Goal: Navigation & Orientation: Find specific page/section

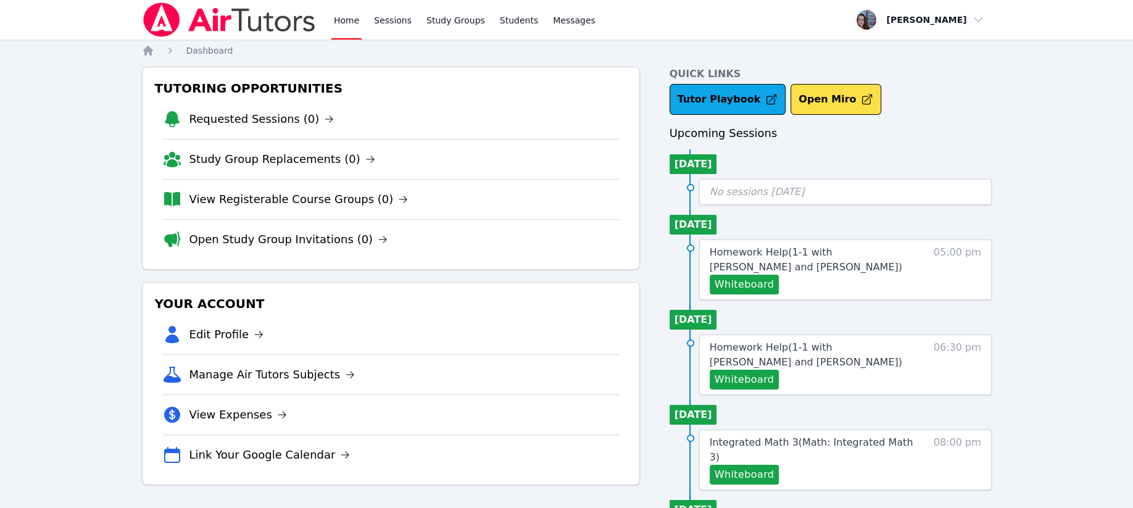
click at [348, 21] on link "Home" at bounding box center [346, 19] width 30 height 39
click at [389, 20] on link "Sessions" at bounding box center [392, 19] width 43 height 39
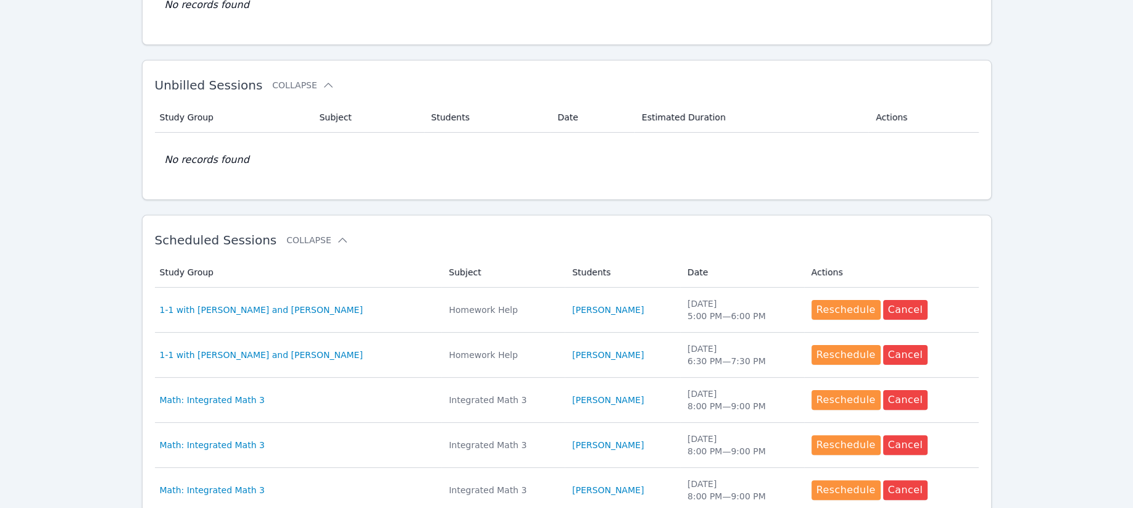
scroll to position [164, 0]
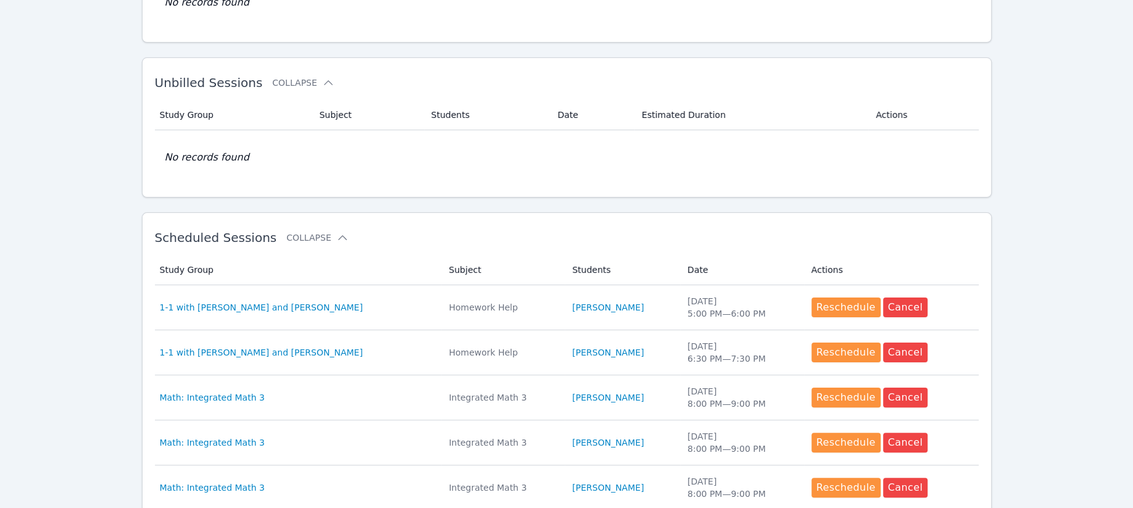
click at [260, 307] on span "1-1 with [PERSON_NAME] and [PERSON_NAME]" at bounding box center [261, 307] width 203 height 12
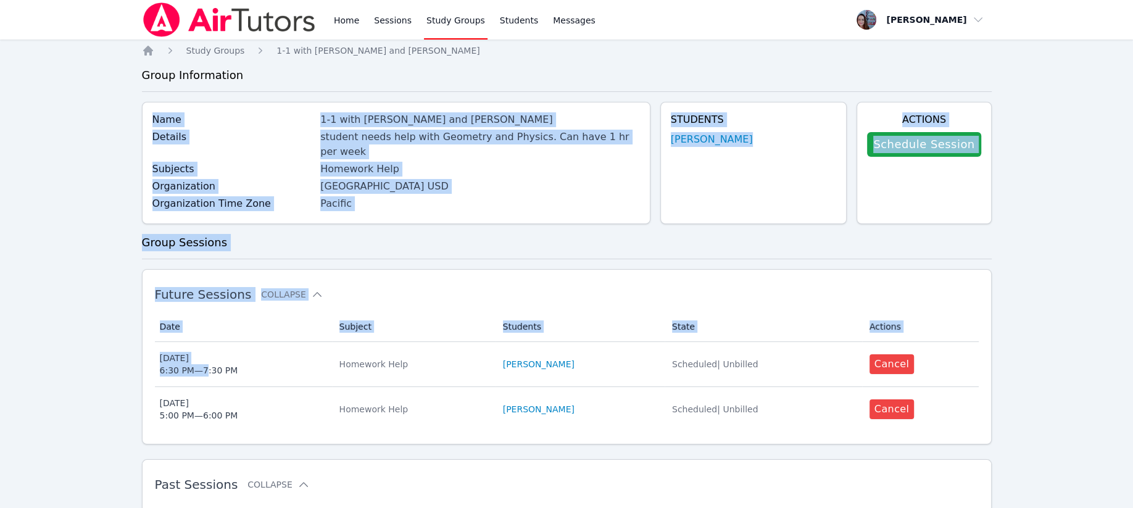
drag, startPoint x: 204, startPoint y: 355, endPoint x: 377, endPoint y: 51, distance: 350.3
click at [382, 55] on div "Home Study Groups 1-1 with Mariia Zenkevich and Leah Hoff Group Information Nam…" at bounding box center [566, 341] width 849 height 594
click at [389, 20] on link "Sessions" at bounding box center [392, 19] width 43 height 39
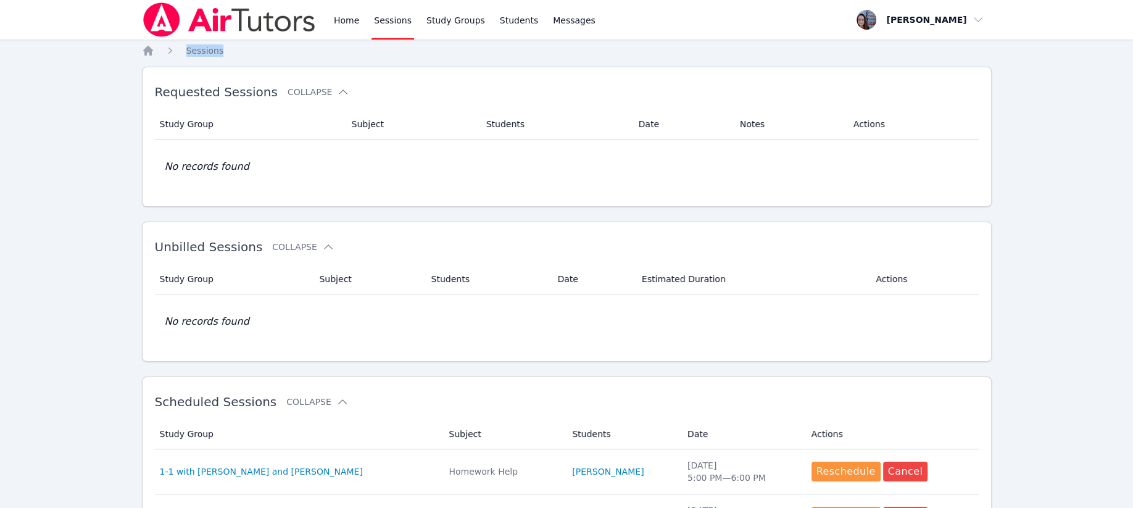
click at [339, 17] on link "Home" at bounding box center [346, 19] width 30 height 39
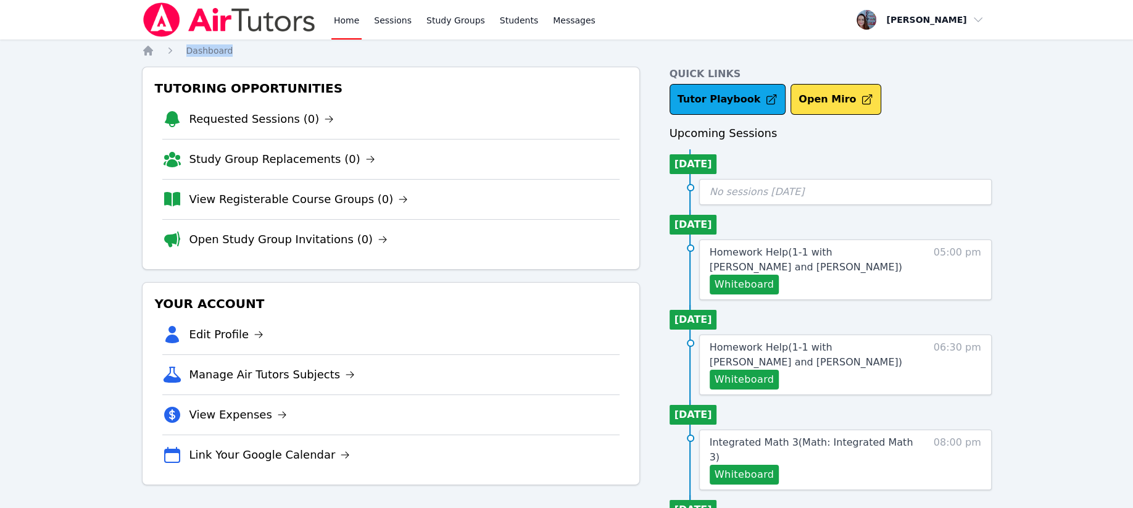
click at [384, 20] on link "Sessions" at bounding box center [392, 19] width 43 height 39
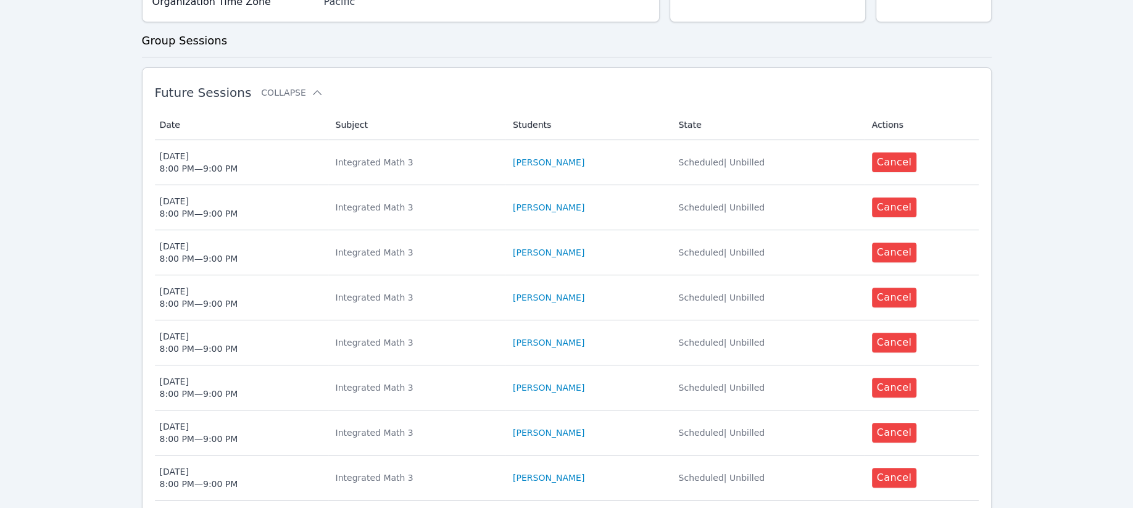
scroll to position [643, 0]
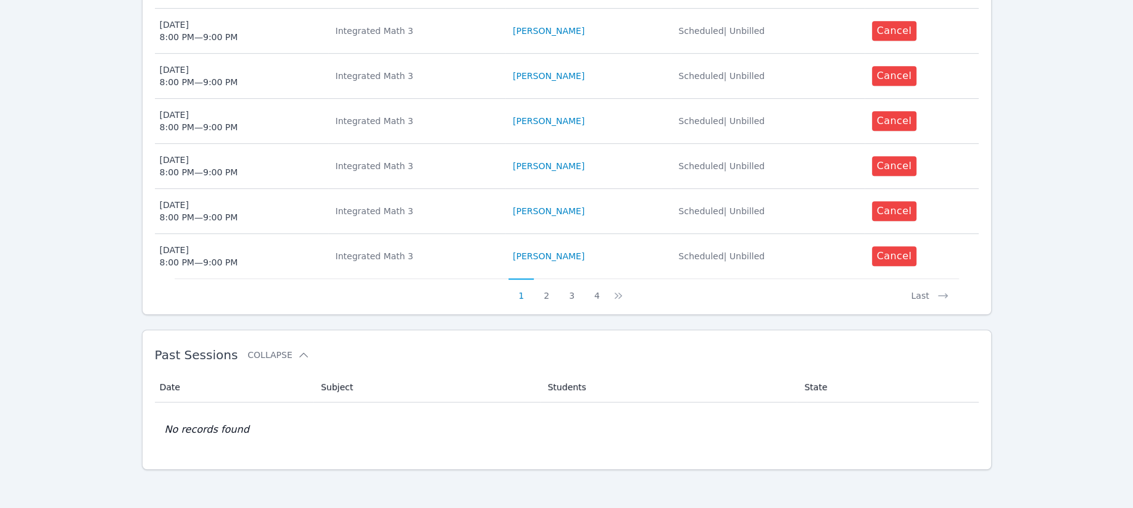
click at [600, 297] on button "4" at bounding box center [596, 289] width 25 height 23
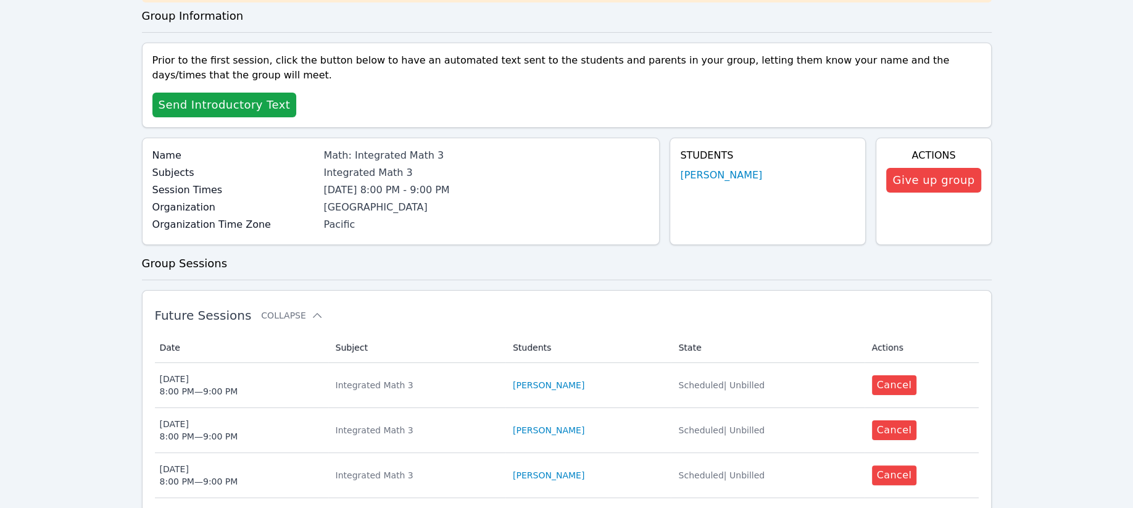
scroll to position [373, 0]
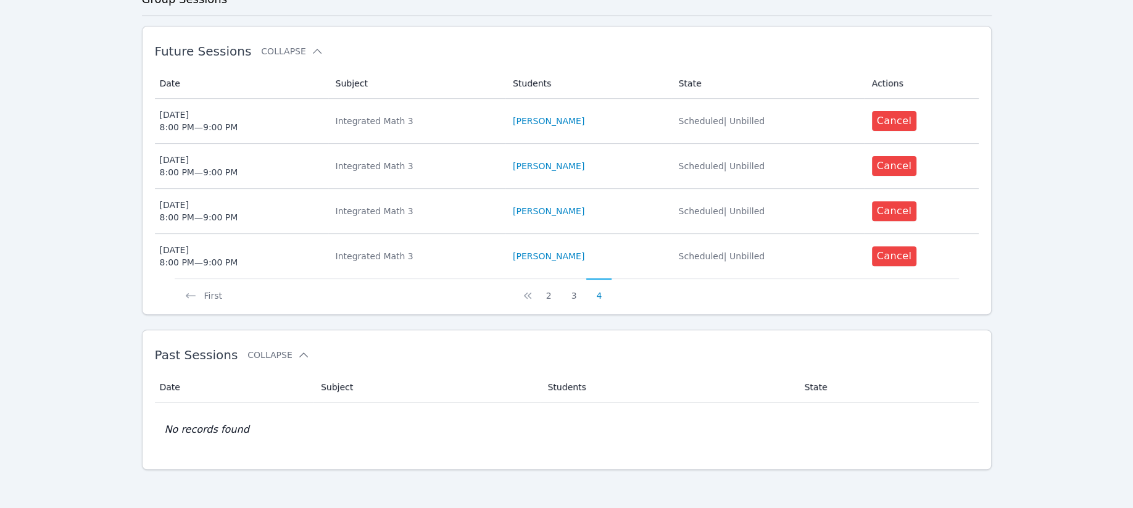
click at [594, 295] on button "4" at bounding box center [598, 289] width 25 height 23
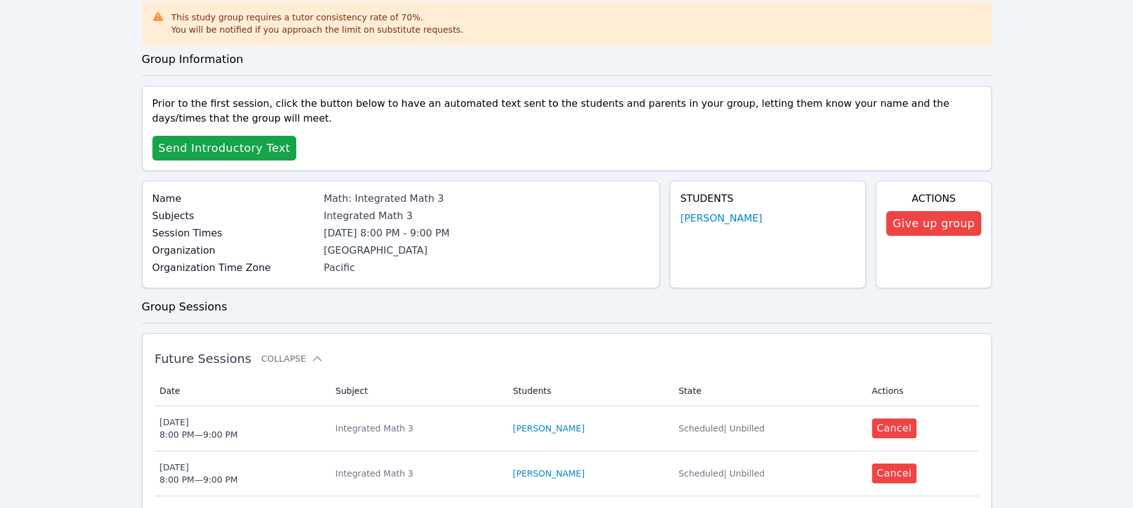
scroll to position [164, 0]
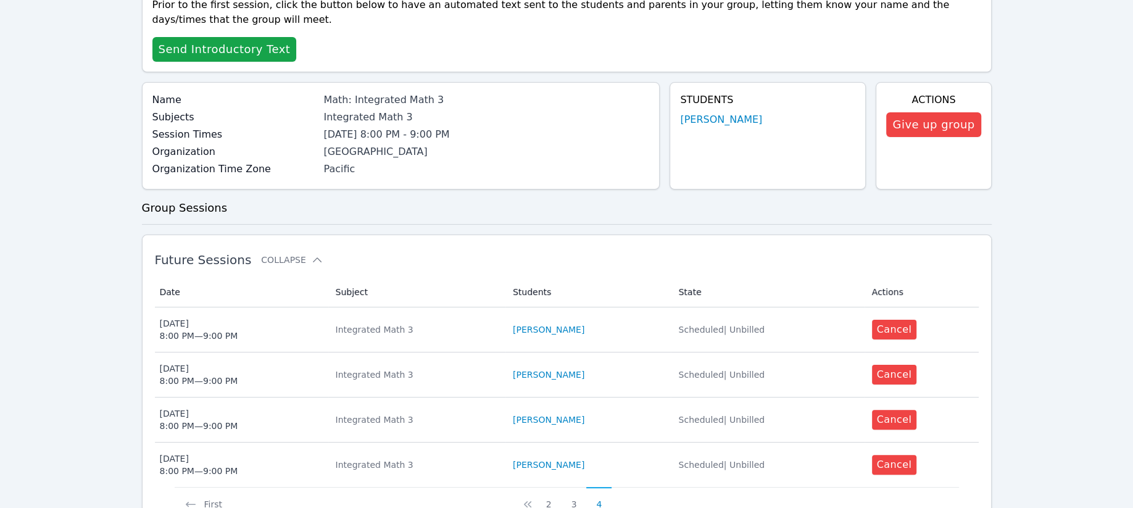
click at [311, 254] on icon at bounding box center [317, 260] width 12 height 12
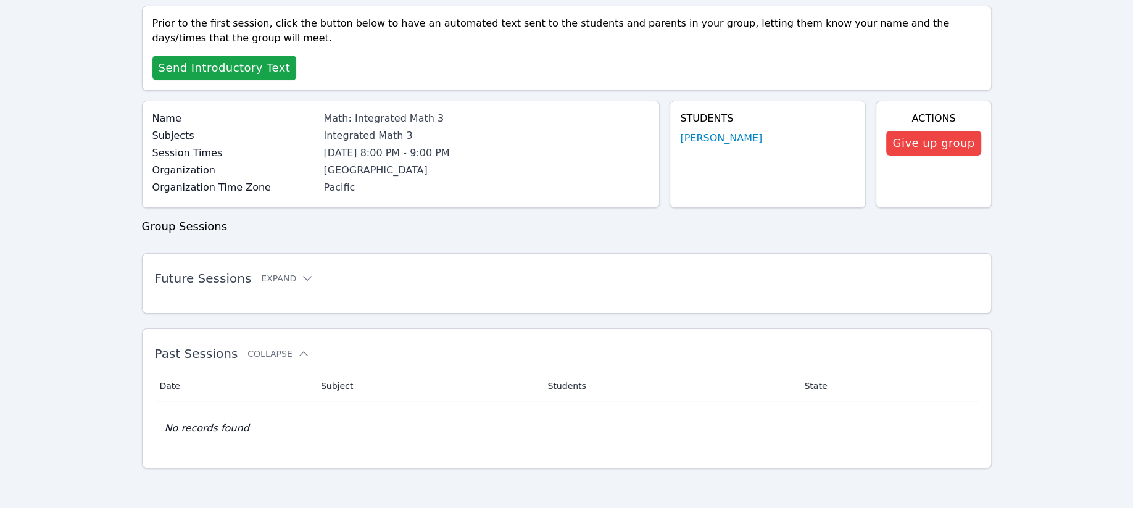
scroll to position [144, 0]
click at [261, 274] on button "Expand" at bounding box center [287, 279] width 52 height 12
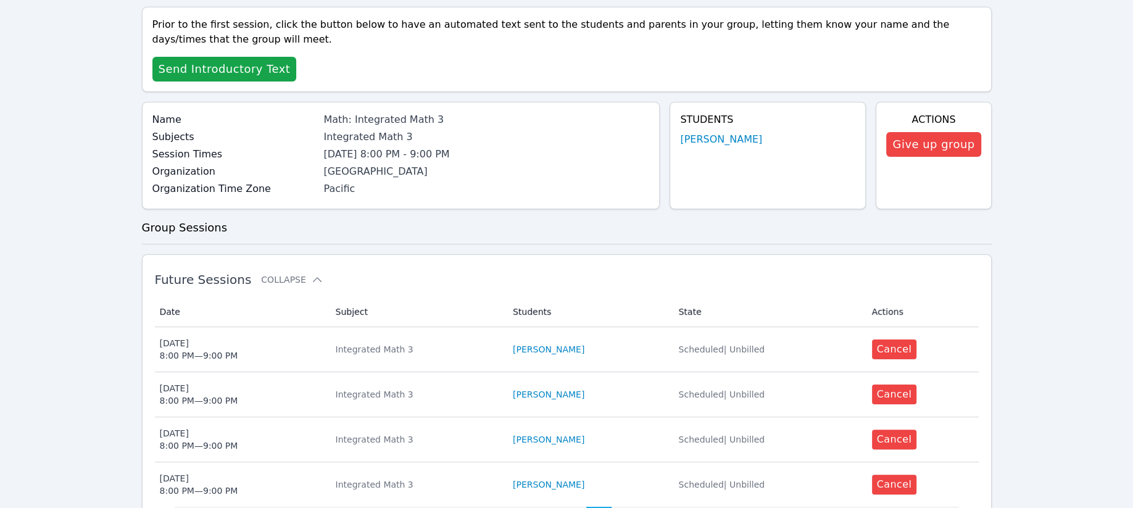
scroll to position [164, 0]
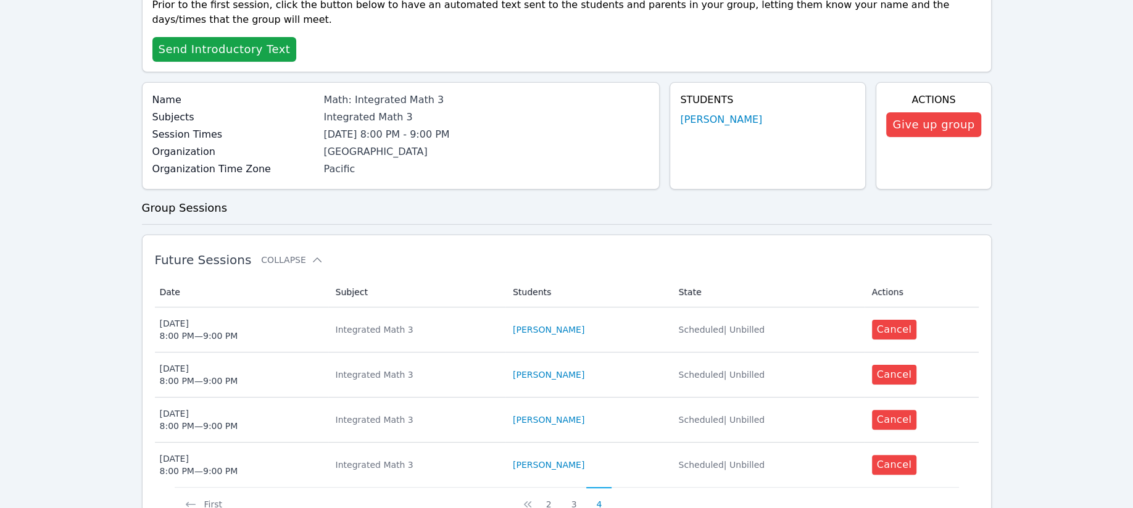
click at [159, 289] on th "Date" at bounding box center [241, 292] width 173 height 30
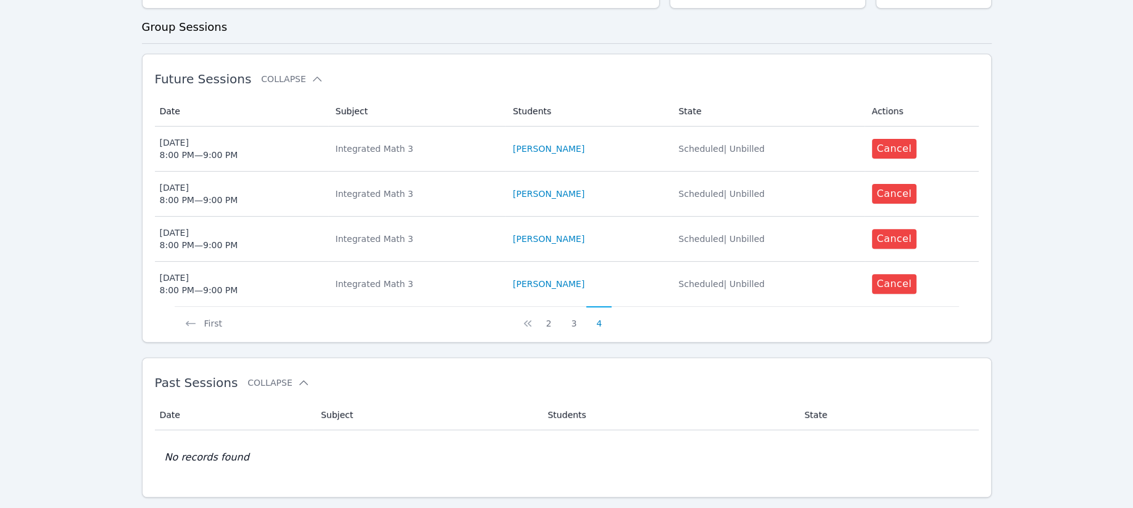
scroll to position [373, 0]
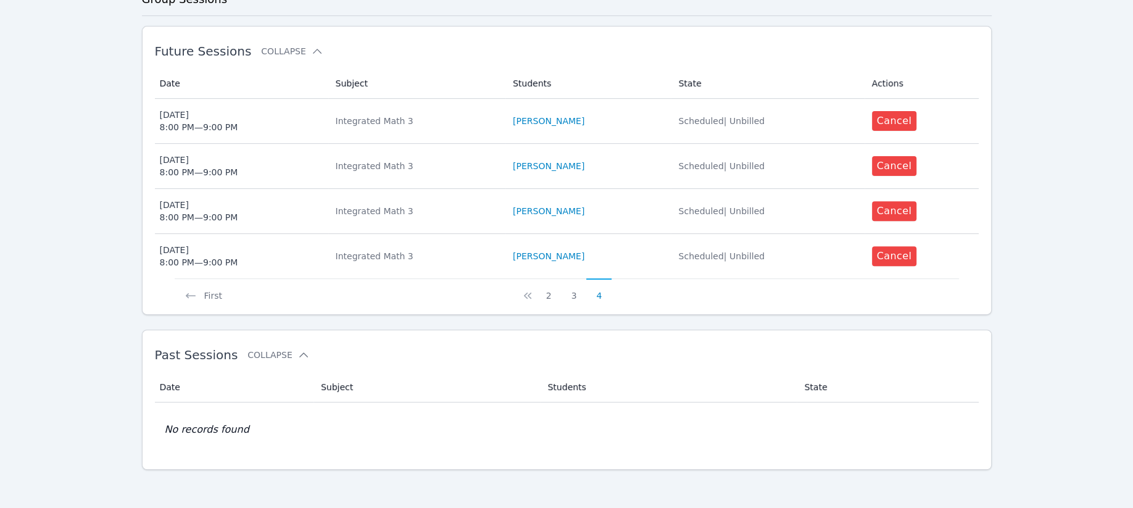
click at [540, 296] on button "2" at bounding box center [548, 289] width 25 height 23
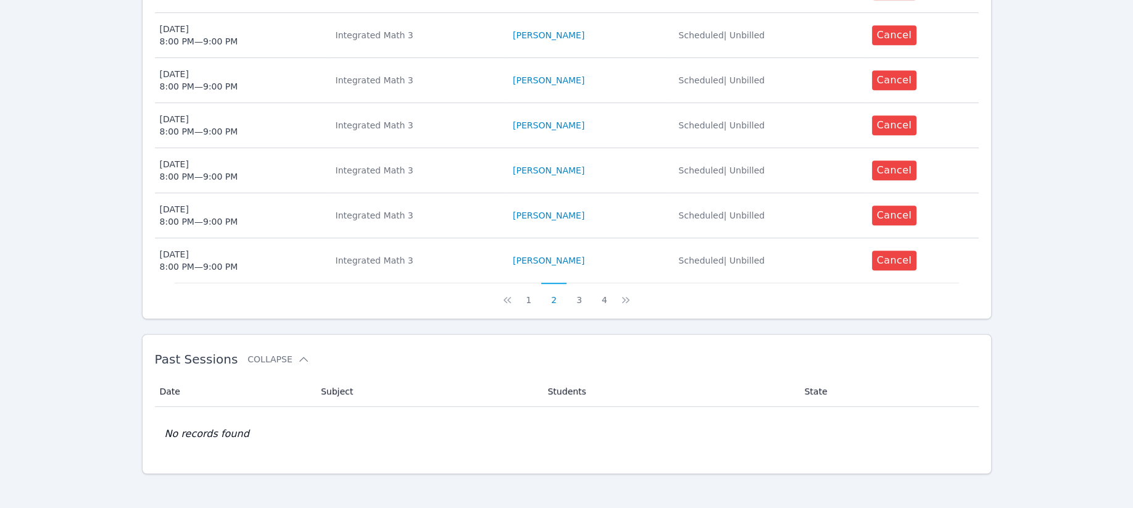
scroll to position [643, 0]
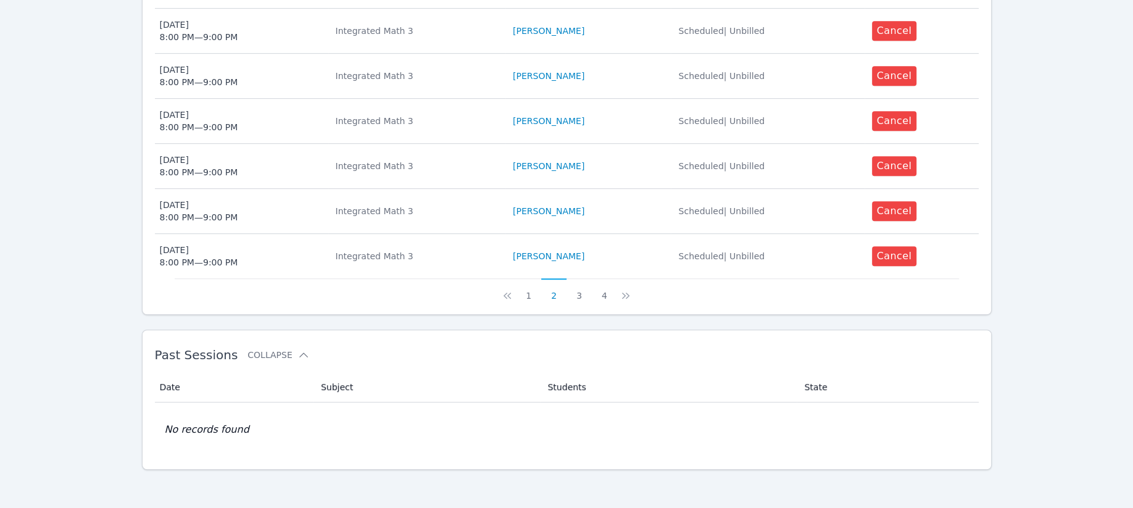
click at [524, 289] on button "1" at bounding box center [528, 289] width 25 height 23
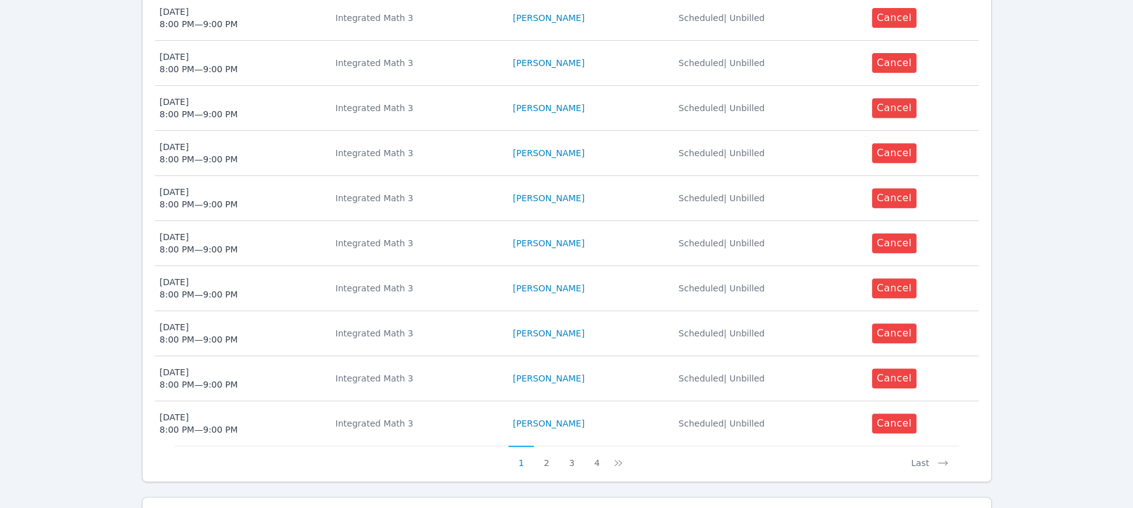
scroll to position [396, 0]
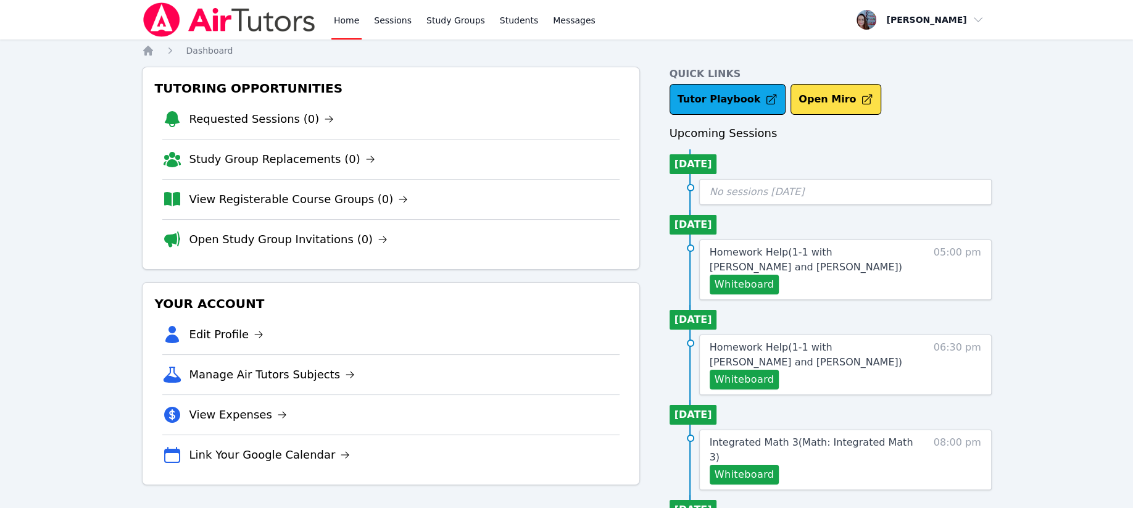
click at [721, 99] on link "Tutor Playbook" at bounding box center [727, 99] width 117 height 31
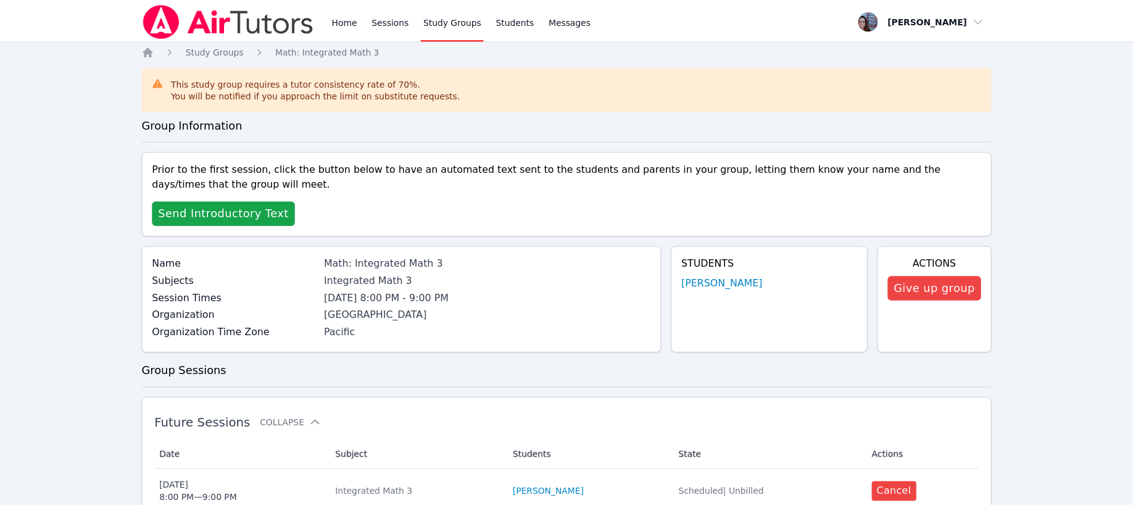
scroll to position [164, 0]
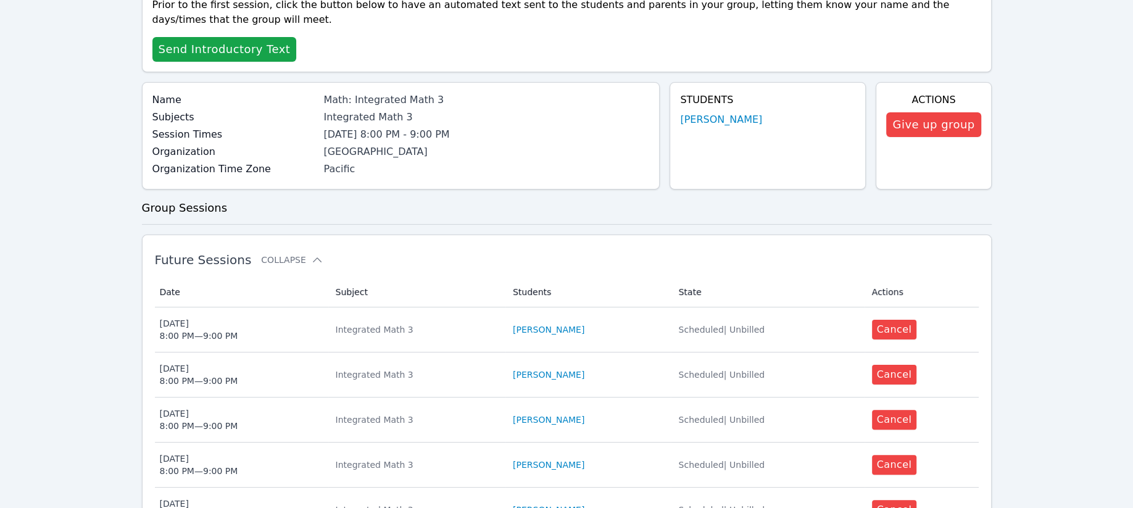
click at [311, 256] on icon at bounding box center [317, 260] width 12 height 12
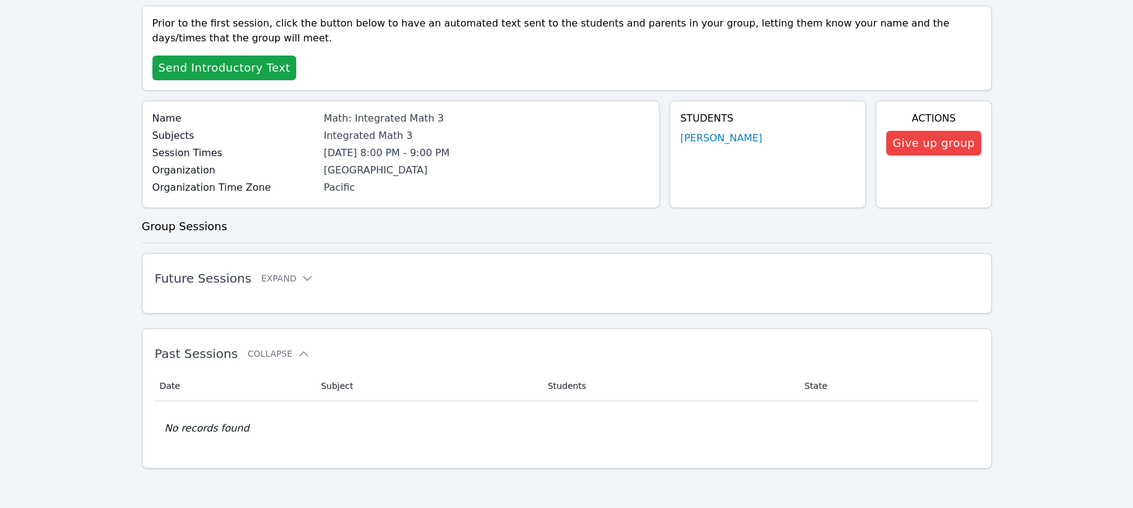
scroll to position [144, 0]
drag, startPoint x: 303, startPoint y: 271, endPoint x: 295, endPoint y: 276, distance: 8.9
click at [299, 273] on h2 "Future Sessions Expand" at bounding box center [547, 279] width 784 height 15
click at [301, 276] on icon at bounding box center [307, 279] width 12 height 12
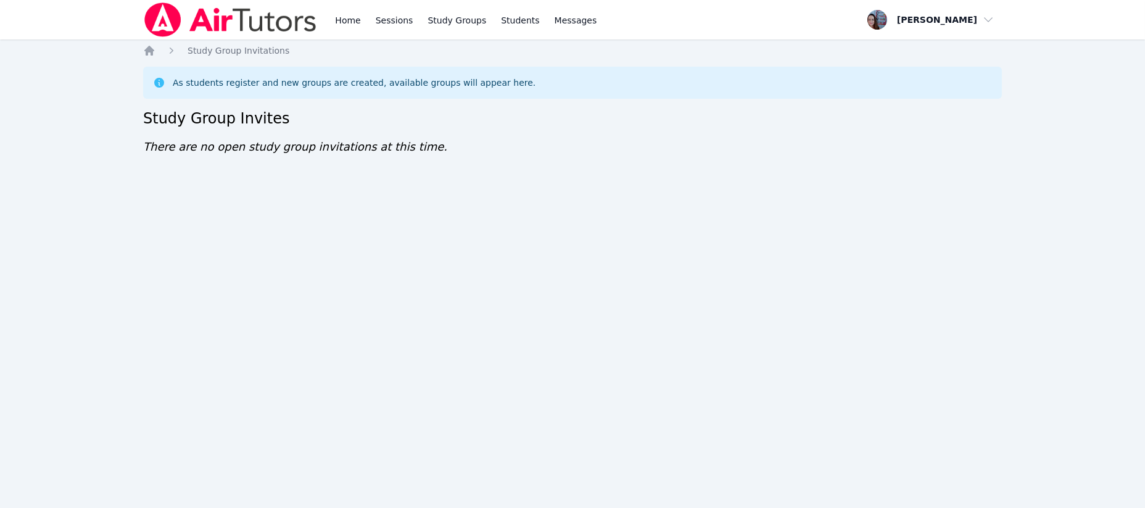
click at [355, 15] on link "Home" at bounding box center [347, 19] width 30 height 39
